Goal: Check status

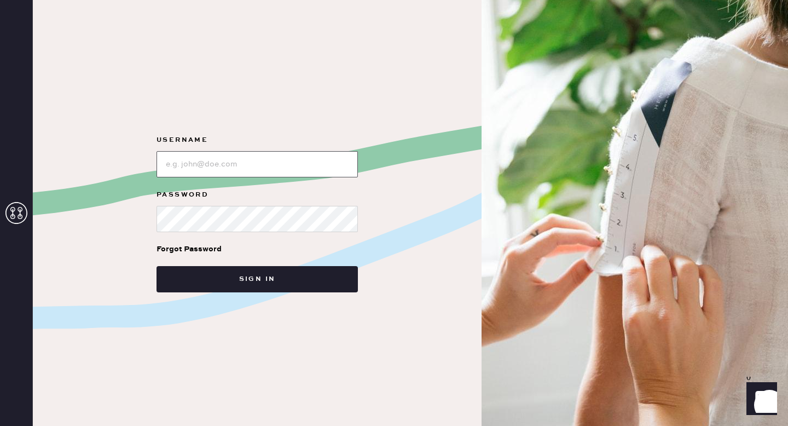
click at [231, 158] on input "loginName" at bounding box center [256, 164] width 201 height 26
type input "[EMAIL_ADDRESS][DOMAIN_NAME]"
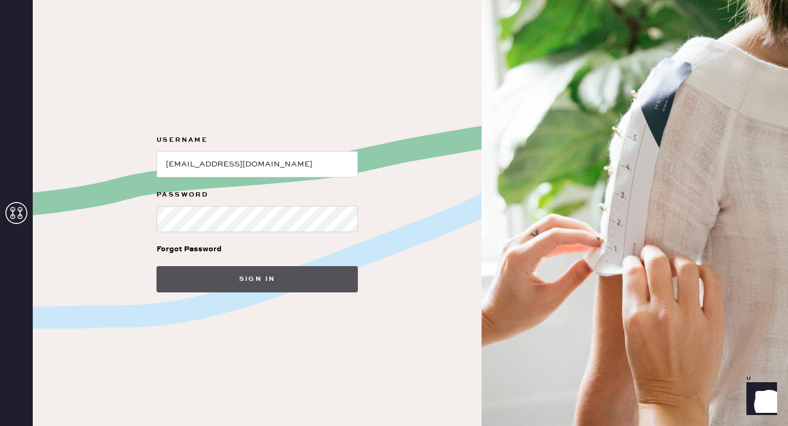
click at [247, 279] on button "Sign in" at bounding box center [256, 279] width 201 height 26
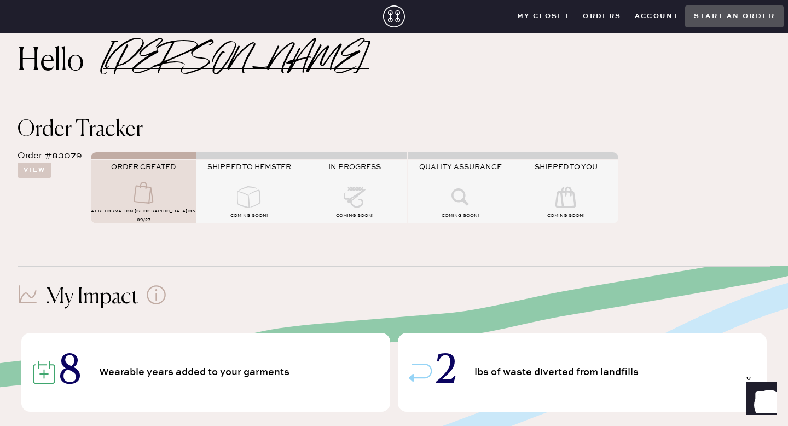
scroll to position [21, 0]
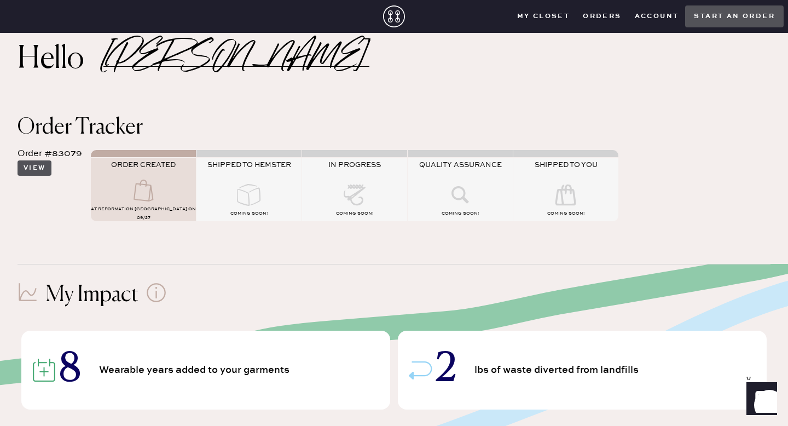
click at [33, 170] on button "View" at bounding box center [35, 167] width 34 height 15
